Goal: Task Accomplishment & Management: Use online tool/utility

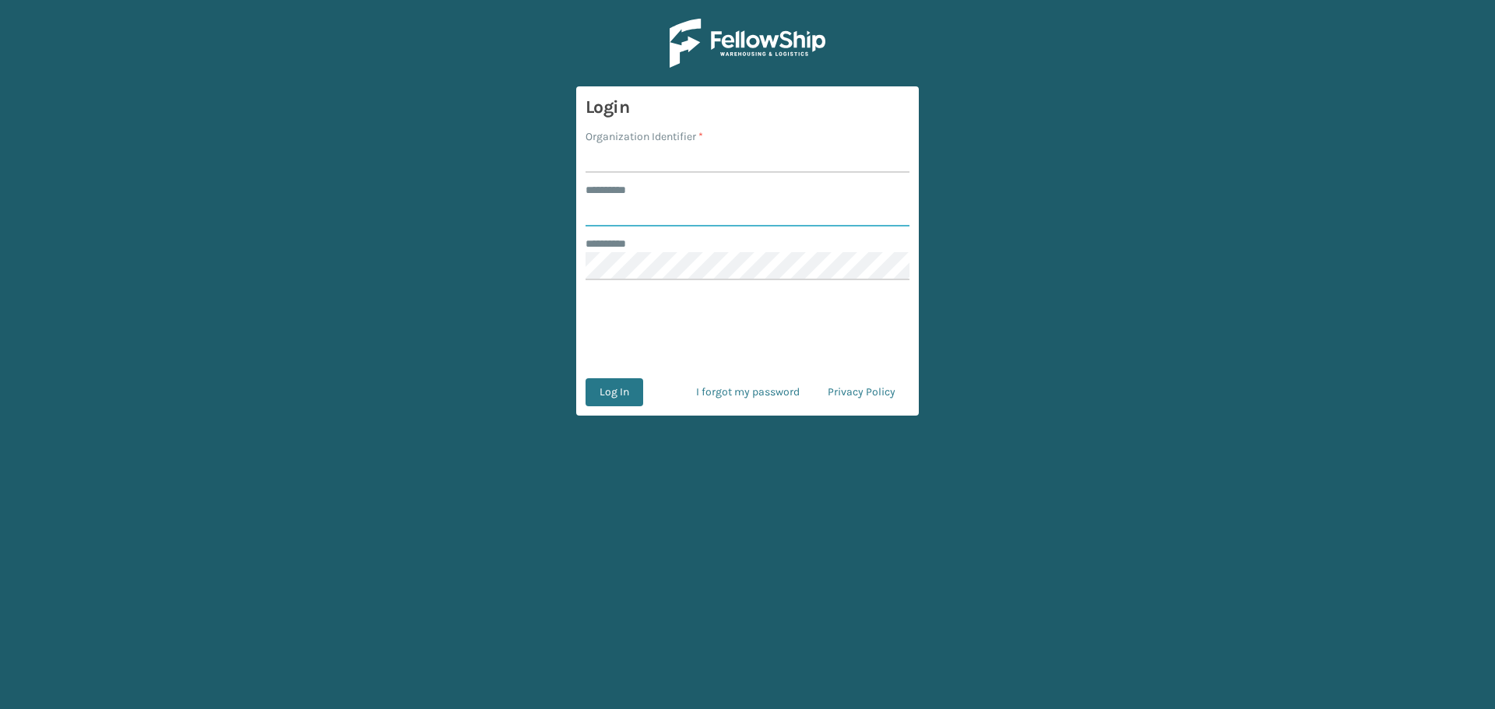
type input "********"
click at [676, 144] on label "Organization Identifier *" at bounding box center [645, 136] width 118 height 16
click at [676, 145] on input "Organization Identifier *" at bounding box center [748, 159] width 324 height 28
click at [673, 157] on input "Organization Identifier *" at bounding box center [748, 159] width 324 height 28
type input "MilliardLV"
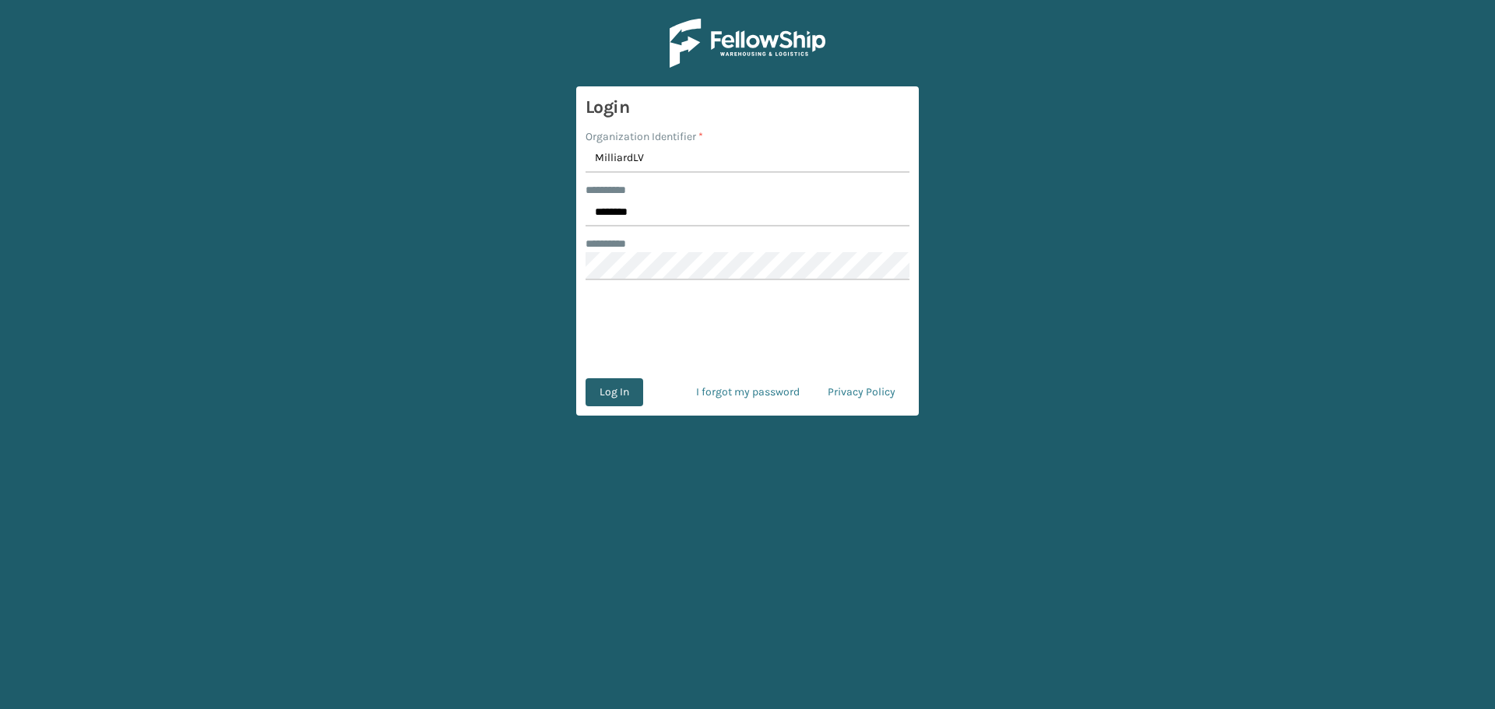
click at [615, 382] on button "Log In" at bounding box center [615, 392] width 58 height 28
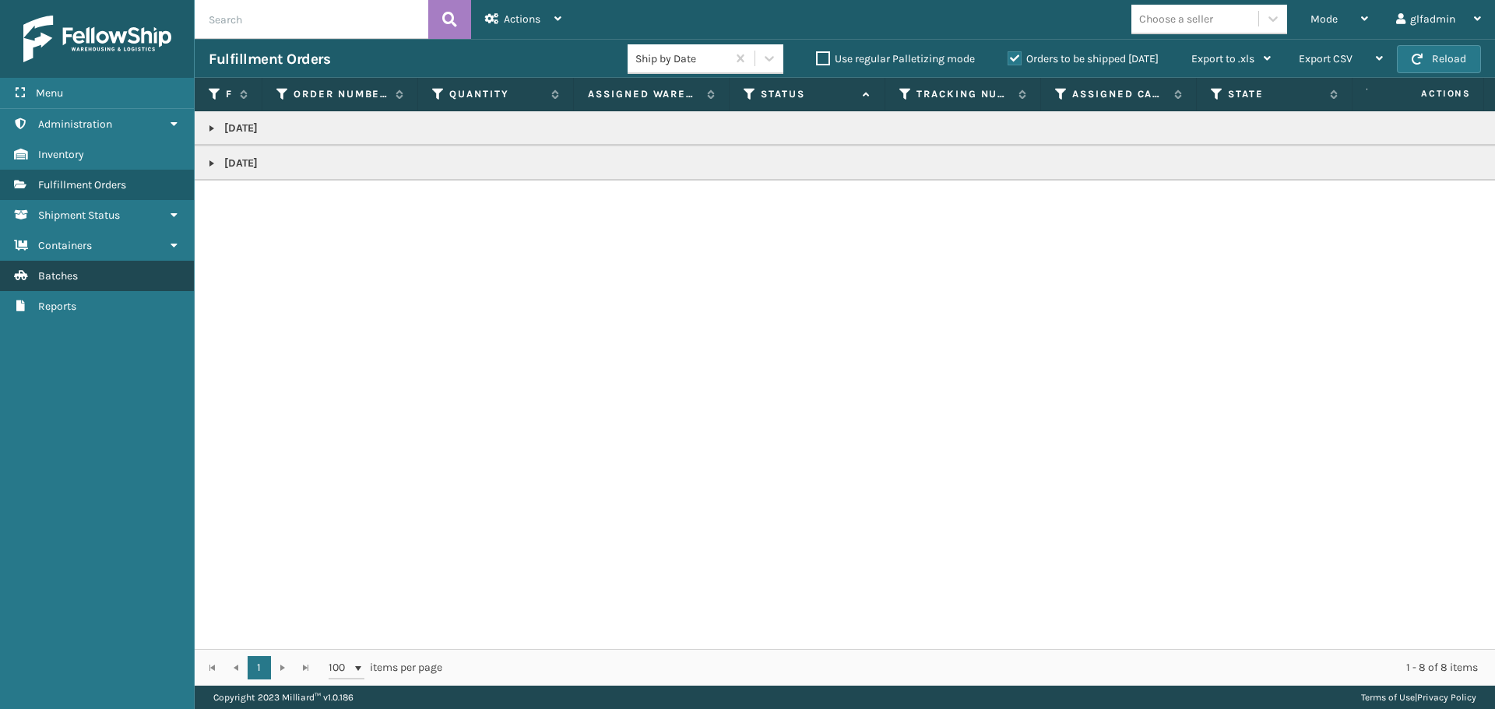
click at [91, 283] on link "Batches" at bounding box center [97, 276] width 194 height 30
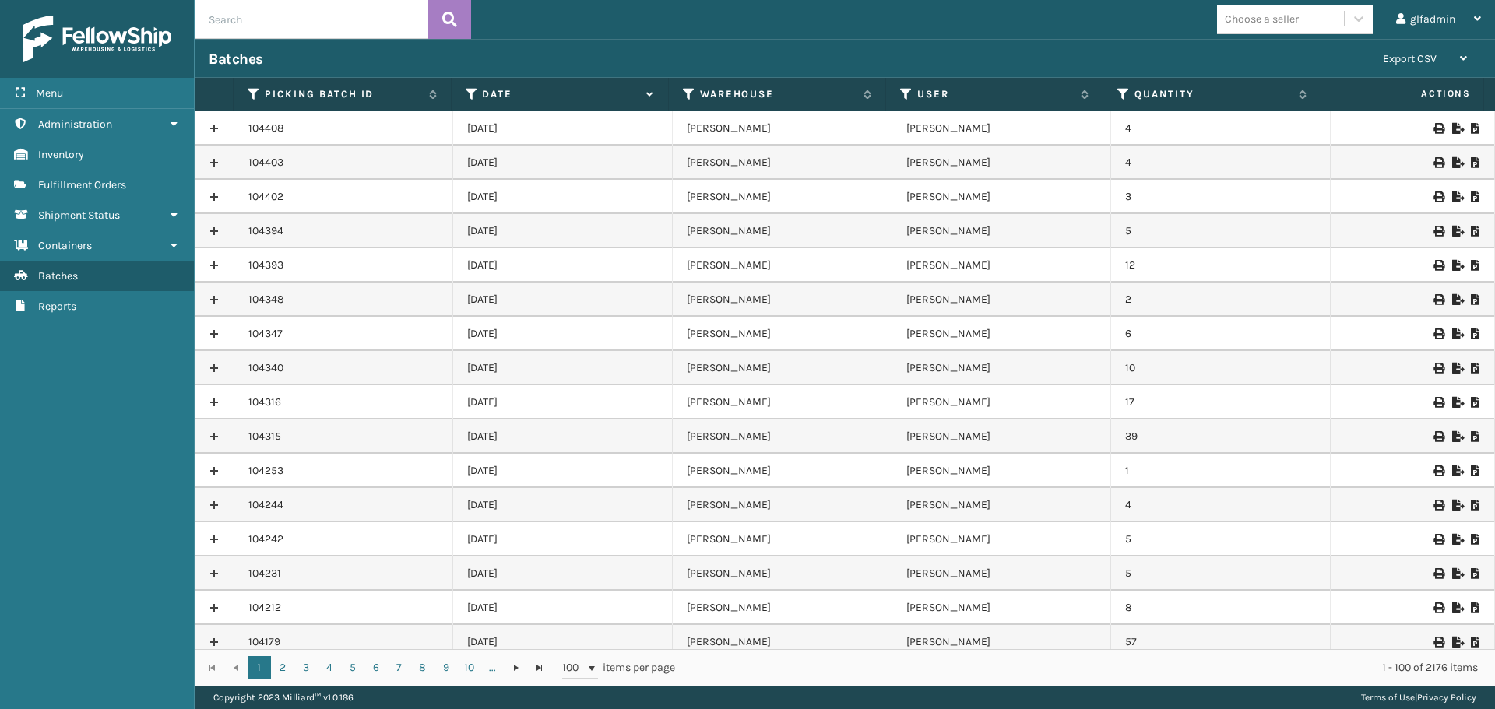
click at [1452, 126] on icon at bounding box center [1456, 128] width 9 height 11
click at [1452, 158] on icon at bounding box center [1456, 162] width 9 height 11
click at [1452, 196] on icon at bounding box center [1456, 197] width 9 height 11
